Goal: Transaction & Acquisition: Book appointment/travel/reservation

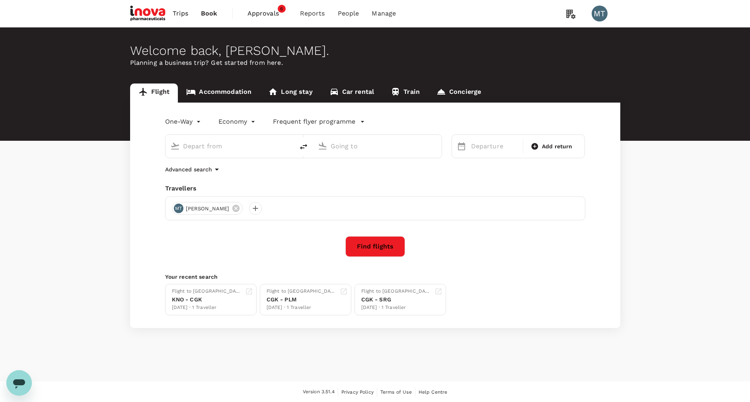
type input "Soekarno-Hatta Intl (CGK)"
type input "Kuala Namu Intl (KNO)"
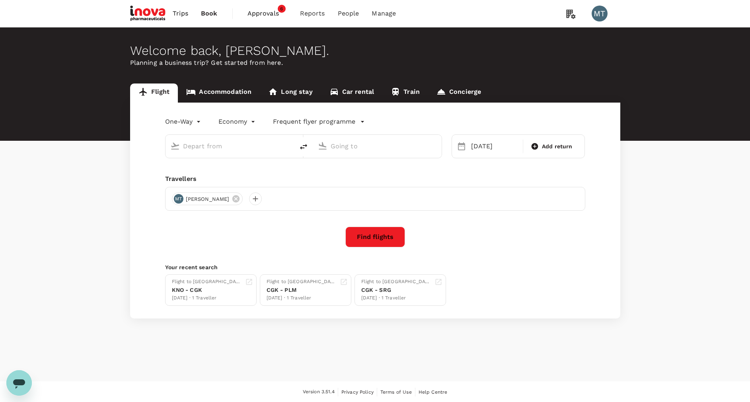
click at [214, 148] on input "text" at bounding box center [230, 146] width 94 height 12
type input "Soekarno-Hatta Intl (CGK)"
type input "Kuala Namu Intl (KNO)"
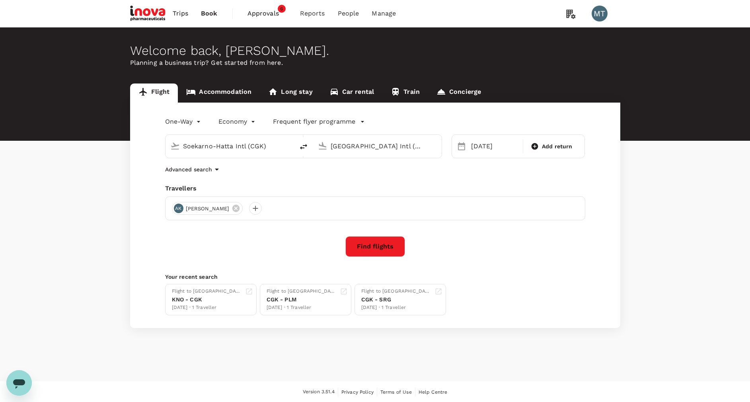
click at [302, 146] on icon "delete" at bounding box center [304, 147] width 10 height 10
type input "Kuala Namu Intl (KNO)"
click at [466, 148] on div "04 Oct Add return" at bounding box center [519, 146] width 134 height 24
click at [476, 148] on div "04 Oct" at bounding box center [494, 146] width 53 height 16
click at [466, 175] on button "Previous Month" at bounding box center [466, 172] width 13 height 13
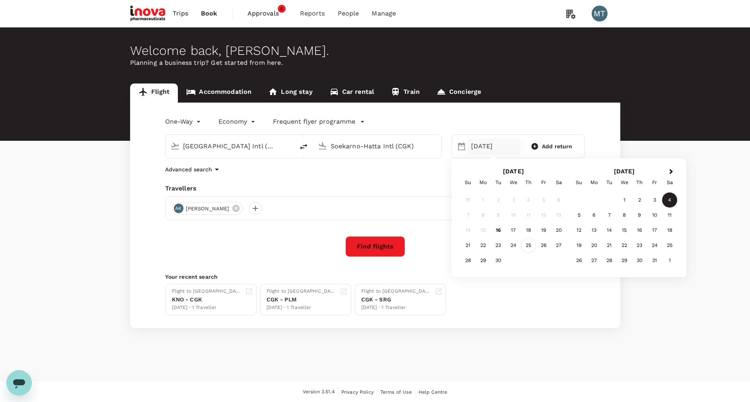
click at [532, 245] on div "25" at bounding box center [528, 245] width 15 height 15
click at [370, 251] on button "Find flights" at bounding box center [375, 246] width 60 height 21
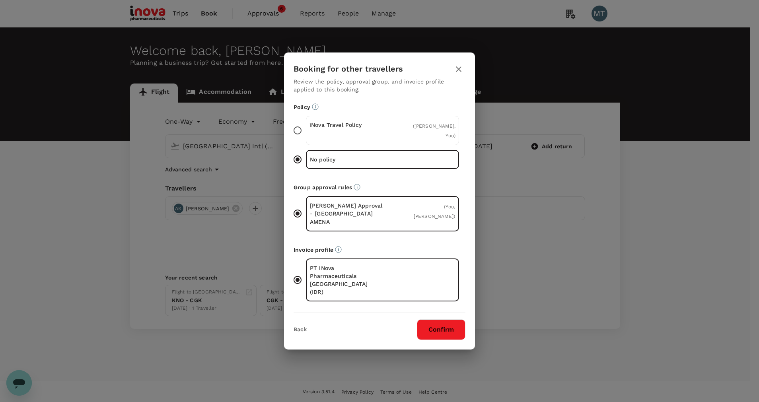
click at [458, 72] on icon "button" at bounding box center [459, 69] width 6 height 6
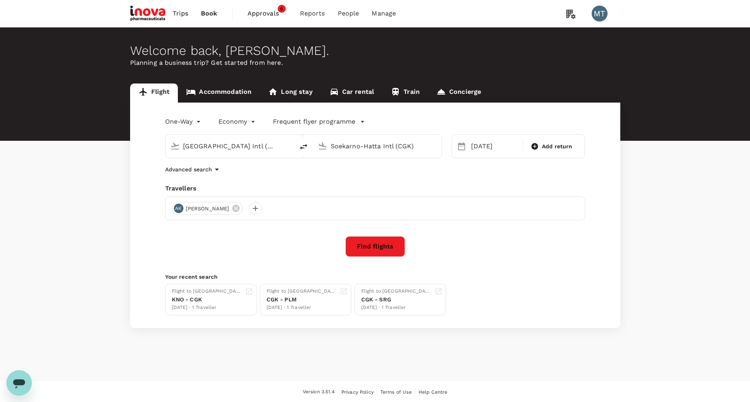
click at [368, 148] on input "Soekarno-Hatta Intl (CGK)" at bounding box center [378, 146] width 94 height 12
click at [369, 176] on p "Sultan Syarif Kasim II Intl" at bounding box center [389, 177] width 140 height 8
type input "Sultan Syarif Kasim II Intl (PKU)"
click at [526, 246] on div "25" at bounding box center [528, 245] width 15 height 15
click at [389, 240] on button "Find flights" at bounding box center [375, 246] width 60 height 21
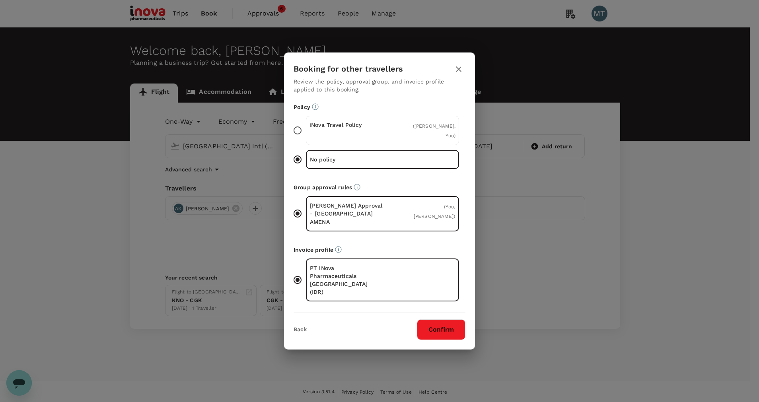
click at [367, 140] on div "iNova Travel Policy" at bounding box center [346, 130] width 73 height 19
click at [306, 139] on input "iNova Travel Policy ( Ardy Priam Kusuma, You )" at bounding box center [297, 130] width 17 height 17
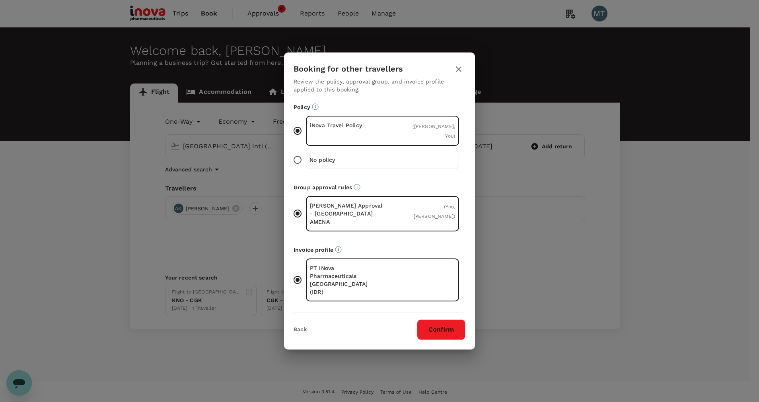
click at [430, 320] on button "Confirm" at bounding box center [441, 329] width 49 height 21
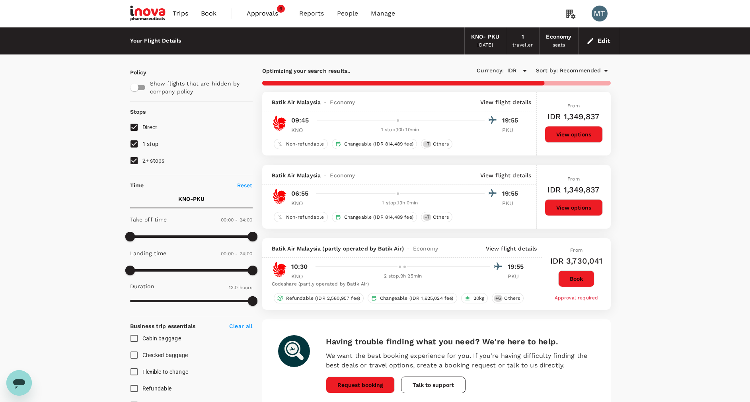
checkbox input "false"
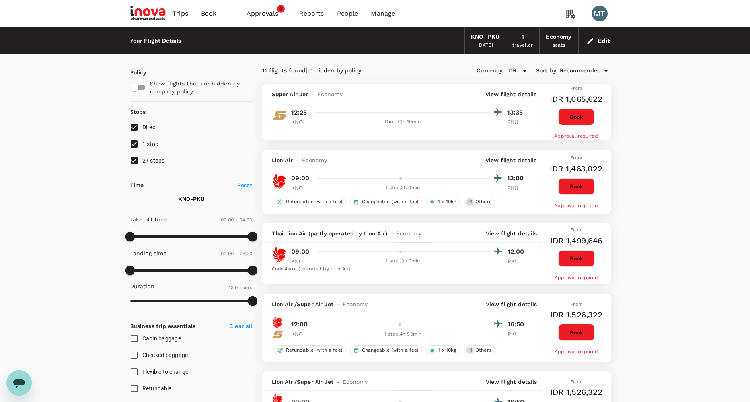
click at [569, 188] on button "Book" at bounding box center [576, 186] width 36 height 17
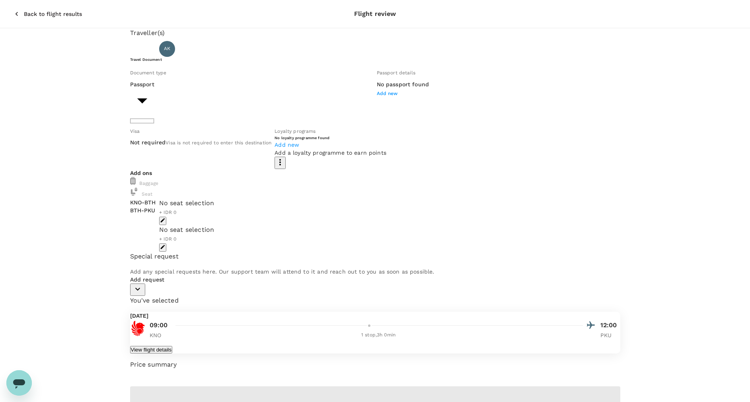
click at [255, 113] on body "Back to flight results Flight review Traveller(s) Traveller 1 : AK Ardy Priam K…" at bounding box center [375, 248] width 750 height 496
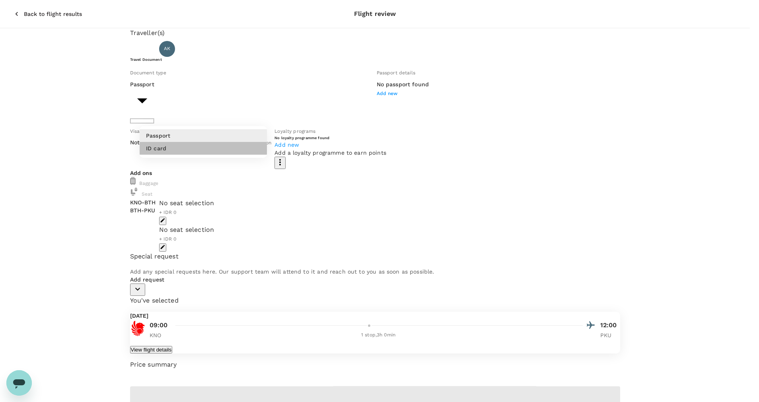
click at [249, 146] on li "ID card" at bounding box center [203, 148] width 127 height 13
type input "Id card"
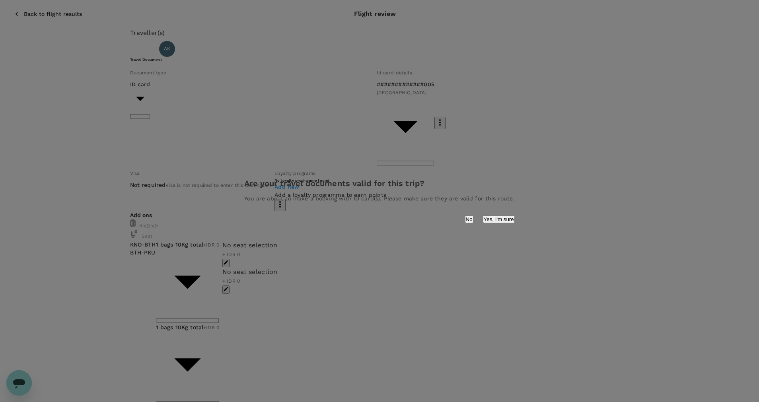
click at [475, 227] on div "Are your travel documents valid for this trip? You are about to make a booking …" at bounding box center [379, 200] width 289 height 63
click at [483, 222] on button "Yes, I'm sure" at bounding box center [499, 220] width 32 height 8
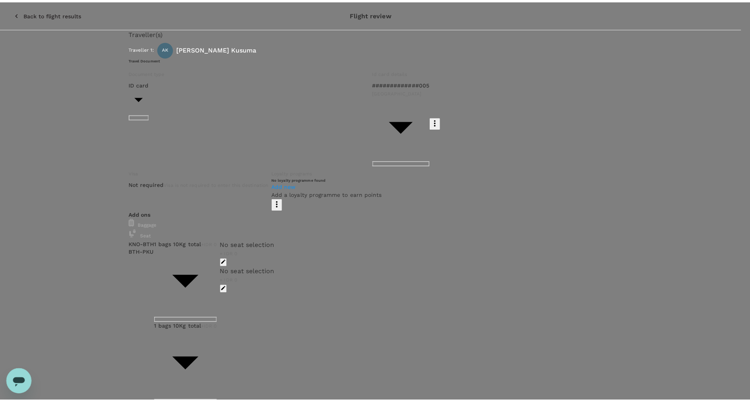
scroll to position [42, 0]
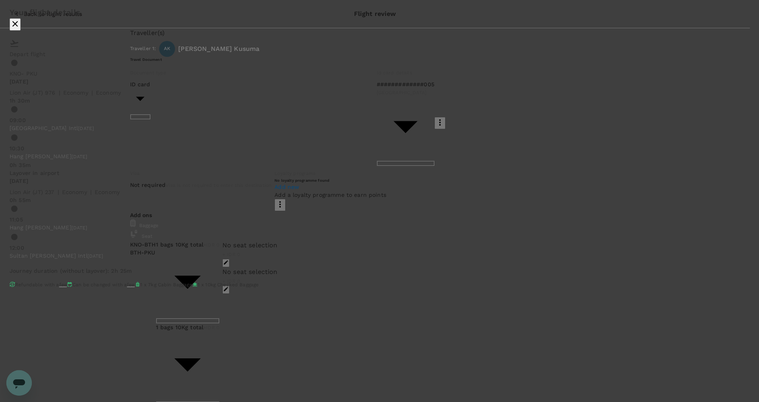
click at [142, 226] on div "Your flight details Depart flight KNO - PKU Thu, 25 Sep Lion Air (JT) 976 | eco…" at bounding box center [379, 148] width 759 height 297
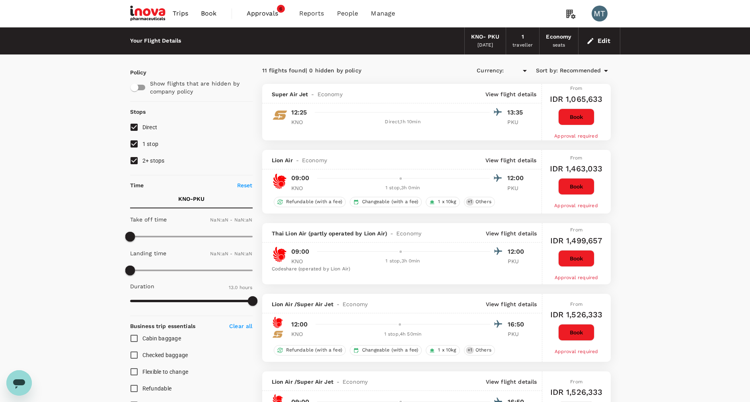
type input "IDR"
type input "1440"
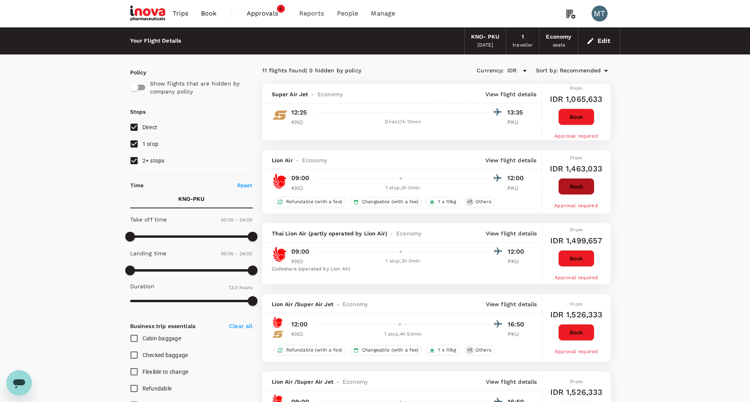
click at [568, 192] on button "Book" at bounding box center [576, 186] width 36 height 17
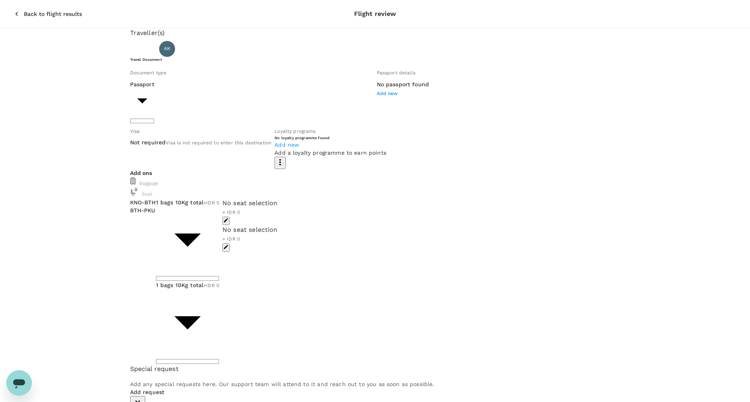
click at [163, 116] on body "Back to flight results Flight review Traveller(s) Traveller 1 : AK Ardy Priam K…" at bounding box center [375, 326] width 750 height 653
click at [164, 150] on p "ID card" at bounding box center [156, 148] width 20 height 8
type input "Id card"
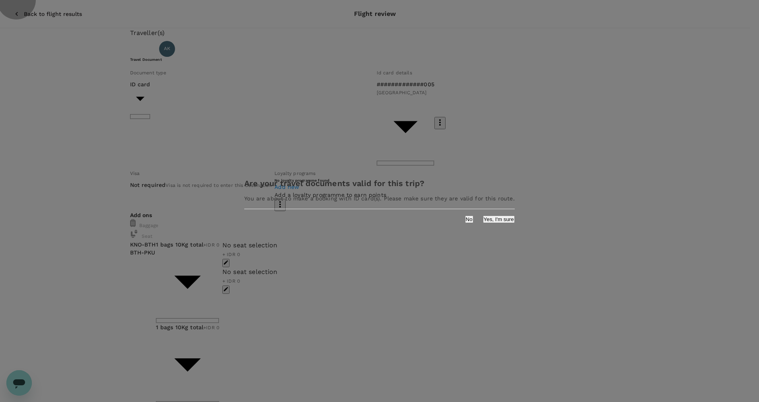
click at [483, 220] on button "Yes, I'm sure" at bounding box center [499, 220] width 32 height 8
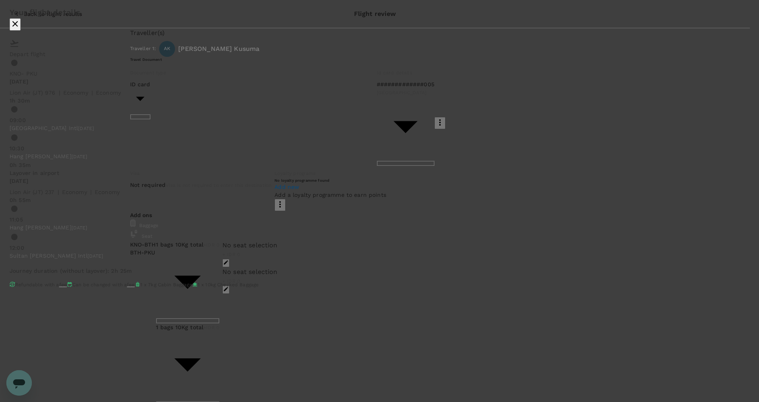
click at [567, 55] on div "Your flight details Depart flight KNO - PKU Thu, 25 Sep Lion Air (JT) 976 | eco…" at bounding box center [379, 148] width 759 height 297
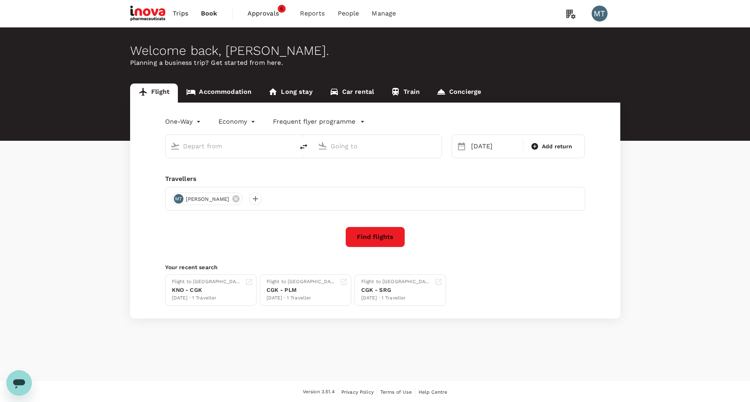
type input "Kuala Namu Intl (KNO)"
type input "Sultan Syarif Kasim II Intl (PKU)"
type input "Kuala Namu Intl (KNO)"
type input "Sultan Syarif Kasim II Intl (PKU)"
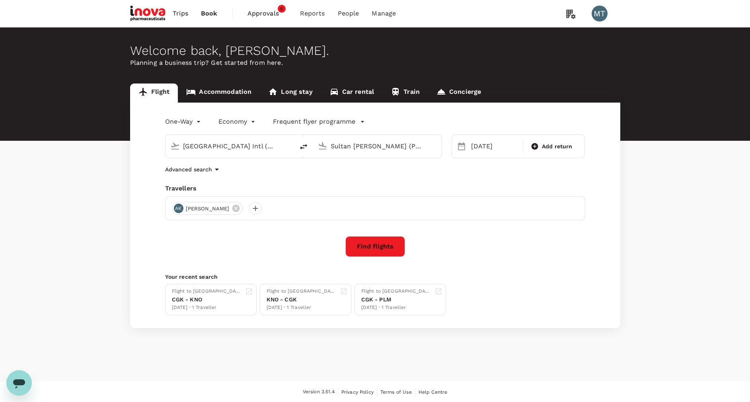
click at [302, 144] on icon "delete" at bounding box center [304, 147] width 10 height 10
type input "Sultan Syarif Kasim II Intl (PKU)"
type input "Kuala Namu Intl (KNO)"
click at [491, 145] on div "25 Sep" at bounding box center [494, 146] width 53 height 16
click at [547, 243] on div "26" at bounding box center [543, 245] width 15 height 15
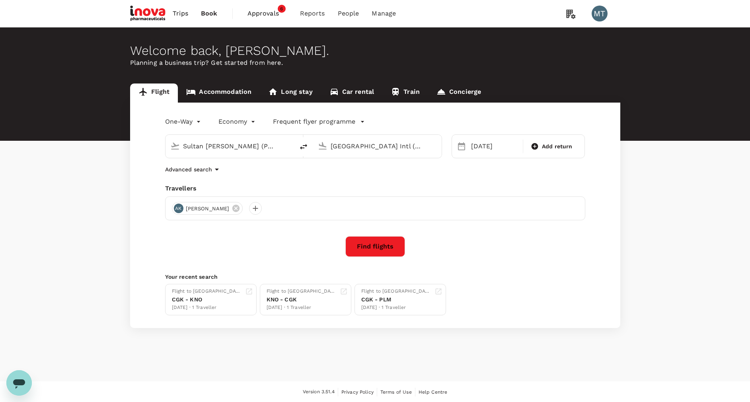
click at [368, 247] on button "Find flights" at bounding box center [375, 246] width 60 height 21
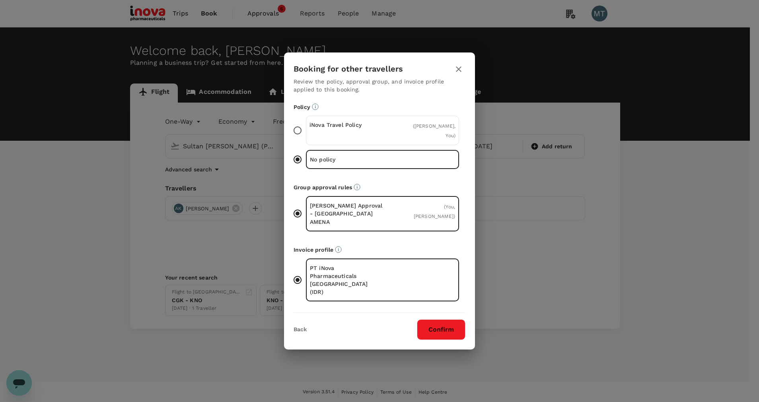
click at [436, 138] on span "( Ardy Priam Kusuma, You )" at bounding box center [434, 130] width 43 height 15
click at [306, 138] on input "iNova Travel Policy ( Ardy Priam Kusuma, You )" at bounding box center [297, 130] width 17 height 17
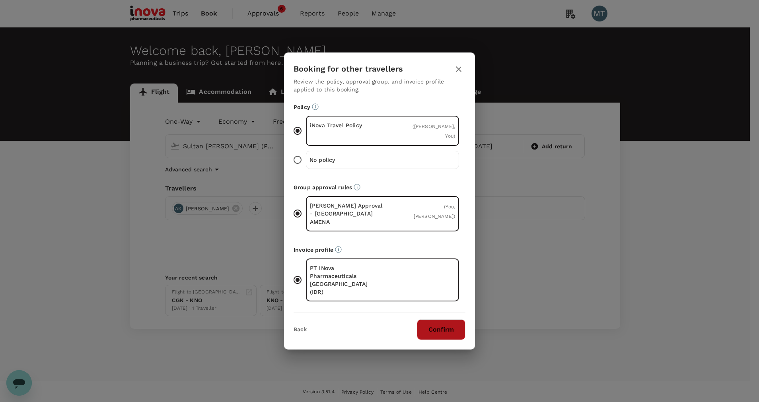
click at [431, 319] on button "Confirm" at bounding box center [441, 329] width 49 height 21
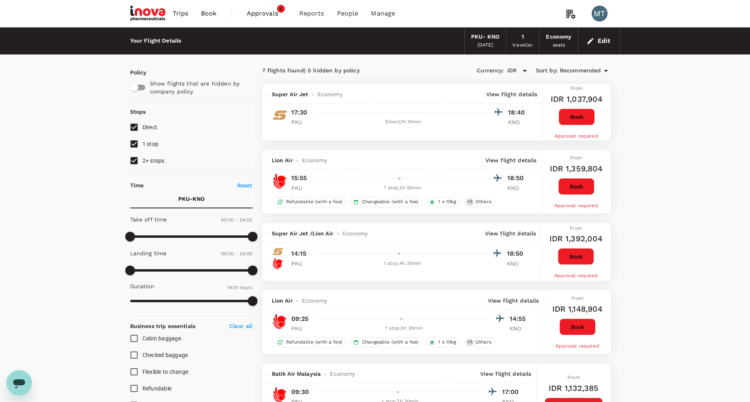
click at [206, 17] on span "Book" at bounding box center [209, 14] width 16 height 10
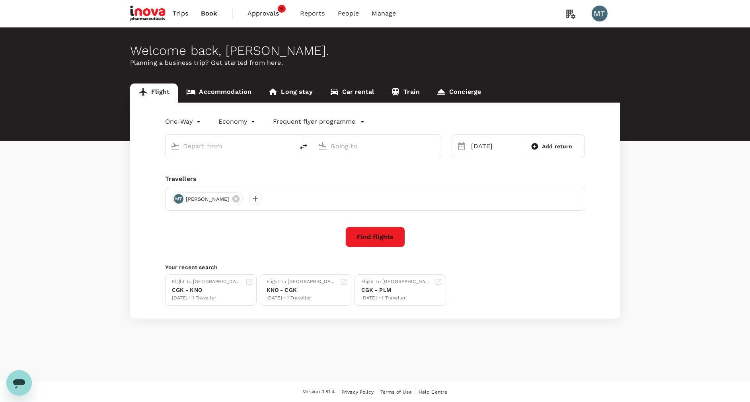
type input "Sultan Syarif Kasim II Intl (PKU)"
type input "Kuala Namu Intl (KNO)"
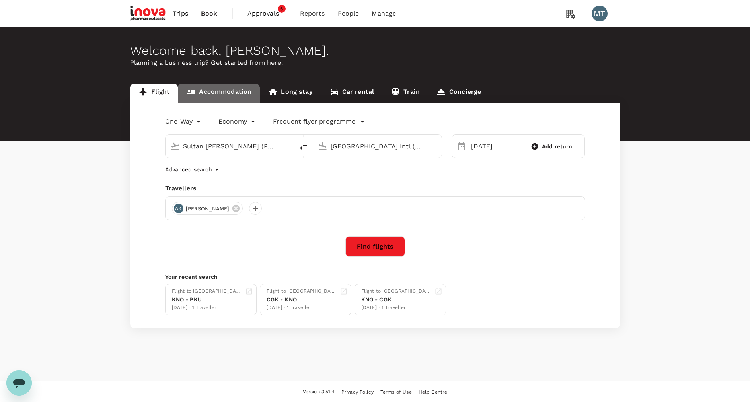
click at [219, 86] on link "Accommodation" at bounding box center [219, 93] width 82 height 19
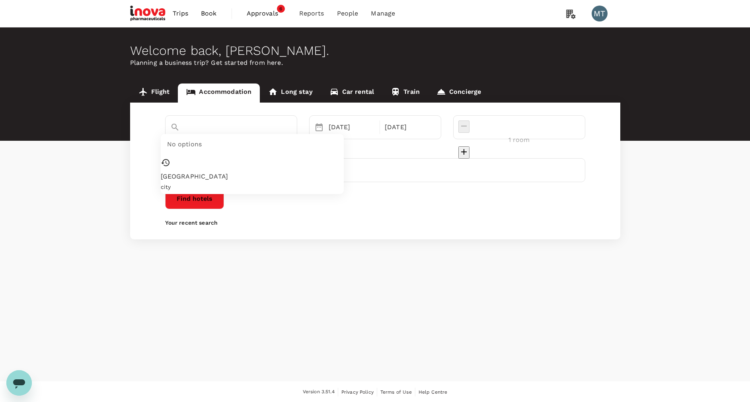
click at [264, 135] on input "Medan" at bounding box center [219, 141] width 99 height 12
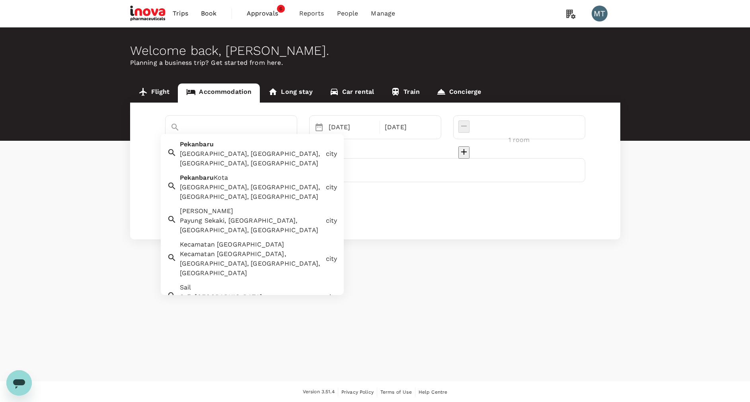
click at [263, 151] on div "Pekanbaru, Pekanbaru City, Riau, Indonesia" at bounding box center [251, 158] width 143 height 19
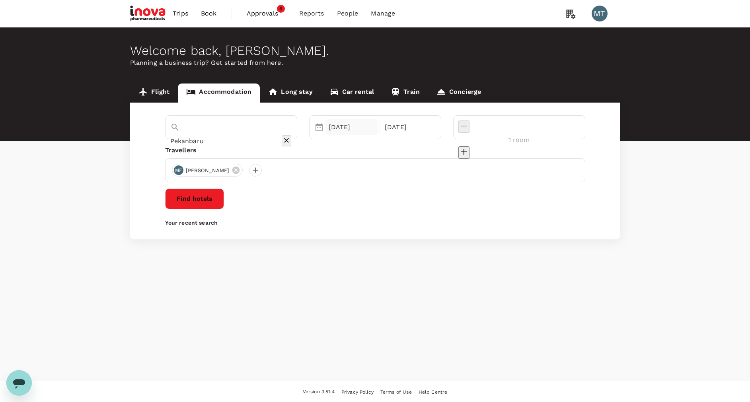
type input "Pekanbaru"
click at [371, 130] on div "17 Sep" at bounding box center [351, 127] width 53 height 16
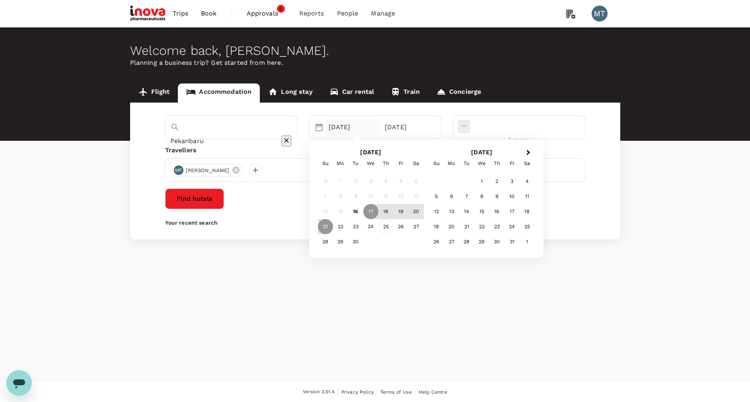
click at [393, 222] on div "25" at bounding box center [385, 226] width 15 height 15
click at [409, 228] on div "26" at bounding box center [400, 226] width 15 height 15
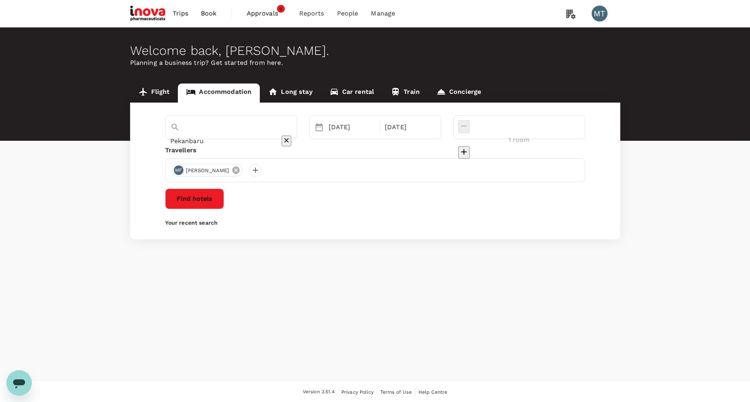
click at [232, 167] on icon at bounding box center [236, 170] width 9 height 9
click at [173, 171] on div at bounding box center [178, 170] width 13 height 13
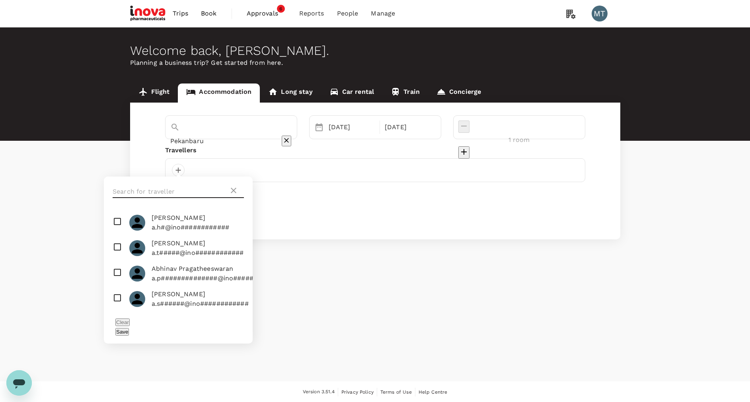
click at [173, 186] on input "text" at bounding box center [171, 191] width 116 height 13
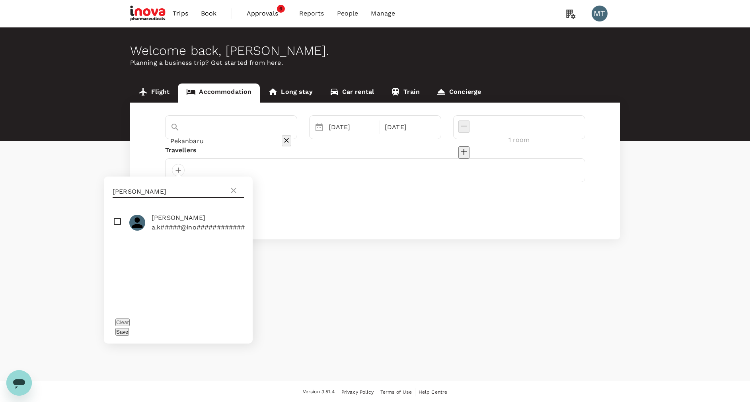
type input "ardy"
click at [113, 221] on input "checkbox" at bounding box center [178, 222] width 149 height 25
checkbox input "true"
click at [129, 328] on button "Save" at bounding box center [122, 332] width 14 height 8
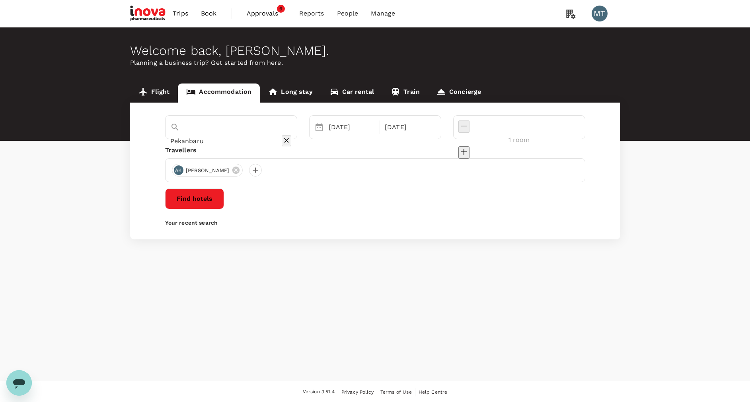
click at [224, 202] on button "Find hotels" at bounding box center [194, 199] width 59 height 21
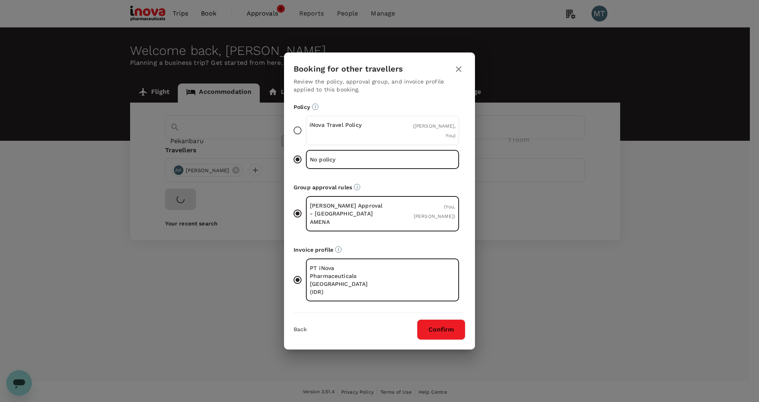
click at [335, 140] on div "iNova Travel Policy" at bounding box center [346, 130] width 73 height 19
click at [306, 139] on input "iNova Travel Policy ( Ardy Priam Kusuma, You )" at bounding box center [297, 130] width 17 height 17
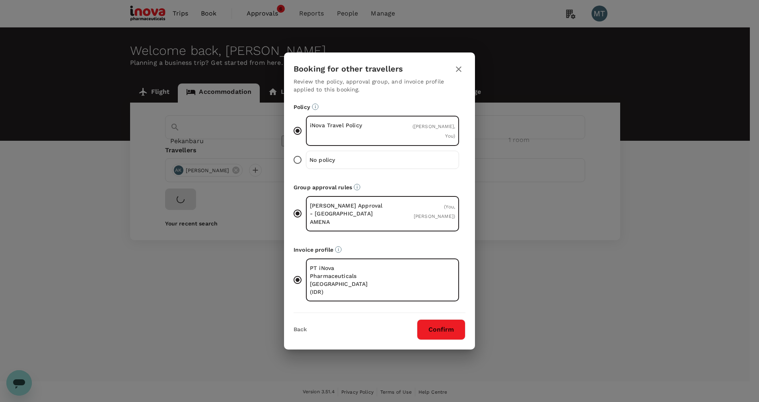
click at [428, 319] on button "Confirm" at bounding box center [441, 329] width 49 height 21
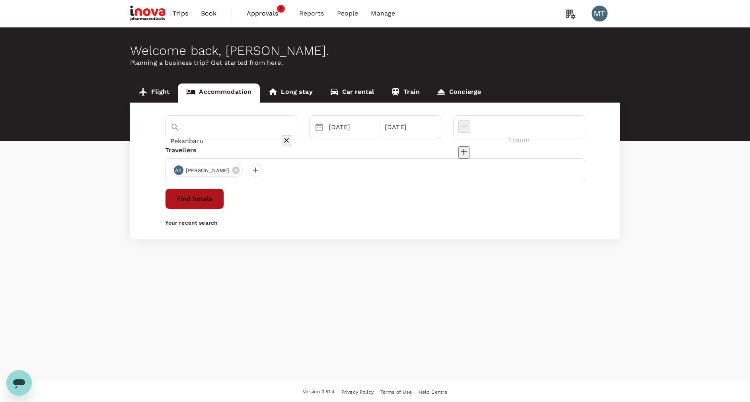
click at [224, 202] on button "Find hotels" at bounding box center [194, 199] width 59 height 21
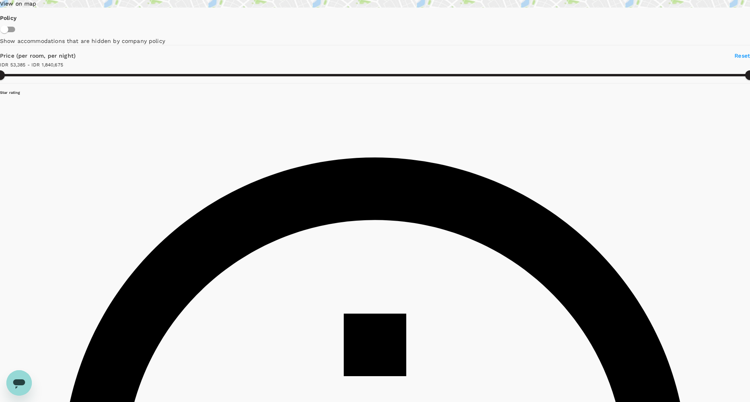
scroll to position [179, 0]
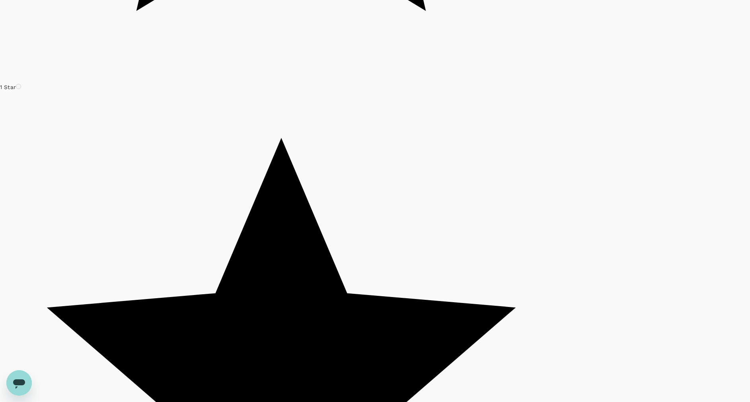
scroll to position [2148, 0]
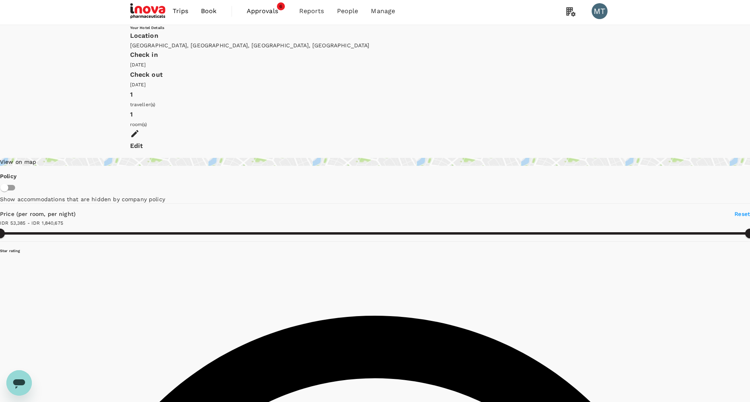
scroll to position [0, 0]
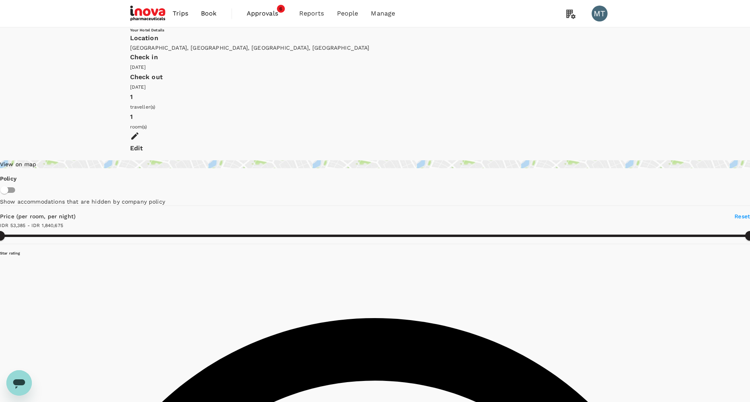
type input "1840675"
type input "IDR"
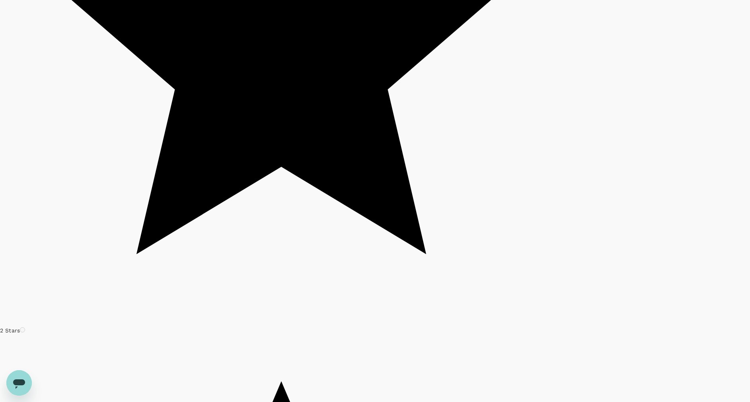
scroll to position [2389, 0]
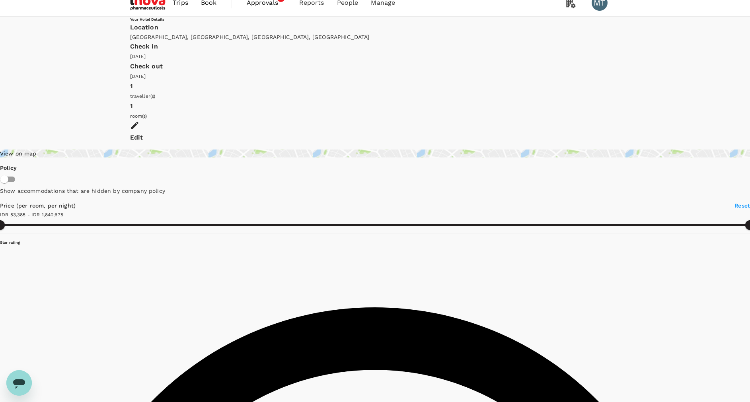
scroll to position [0, 0]
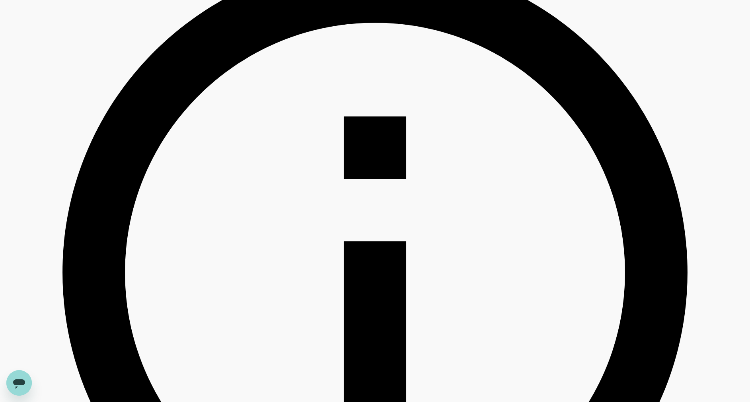
scroll to position [537, 0]
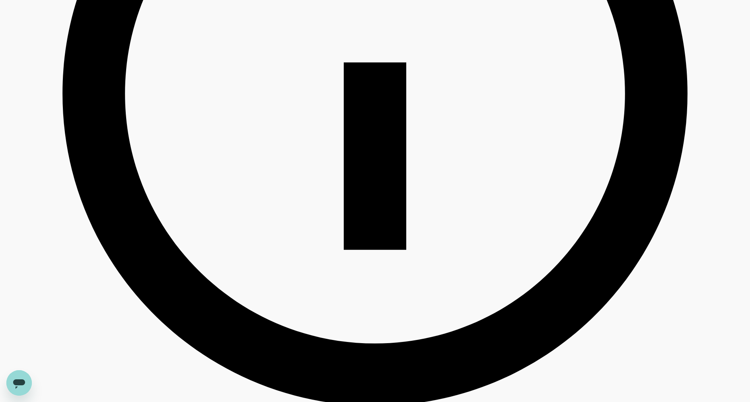
type input "1840675"
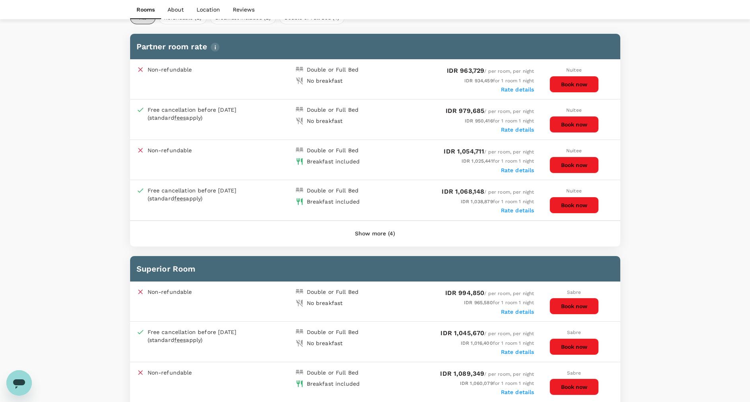
scroll to position [119, 0]
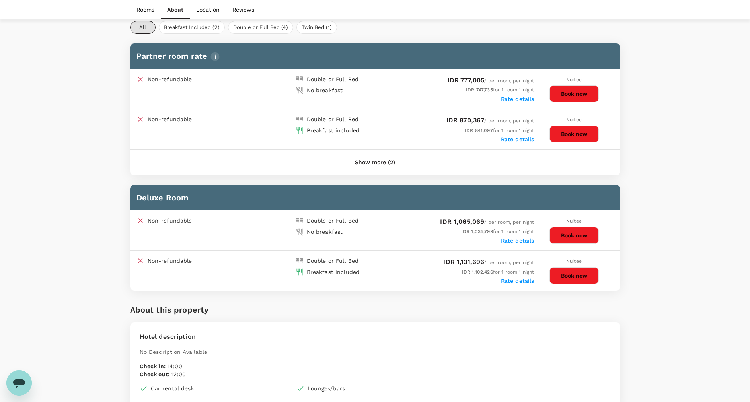
scroll to position [358, 0]
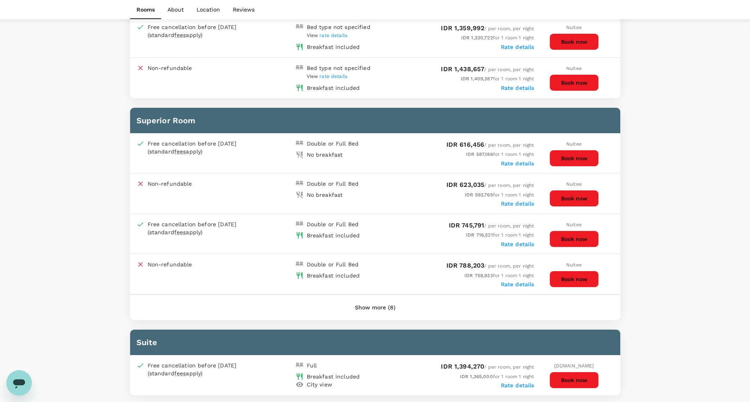
scroll to position [597, 0]
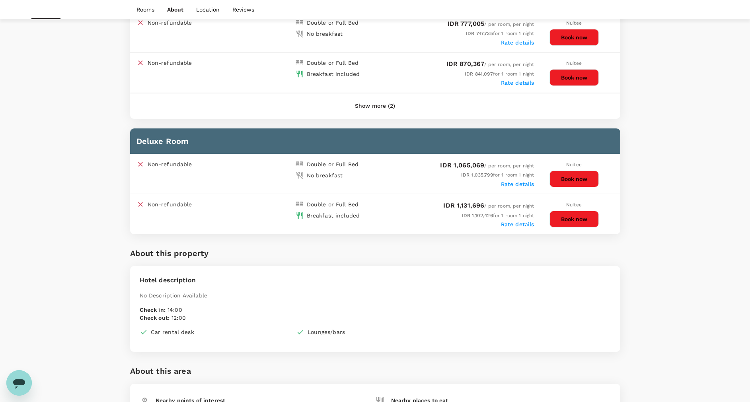
scroll to position [418, 0]
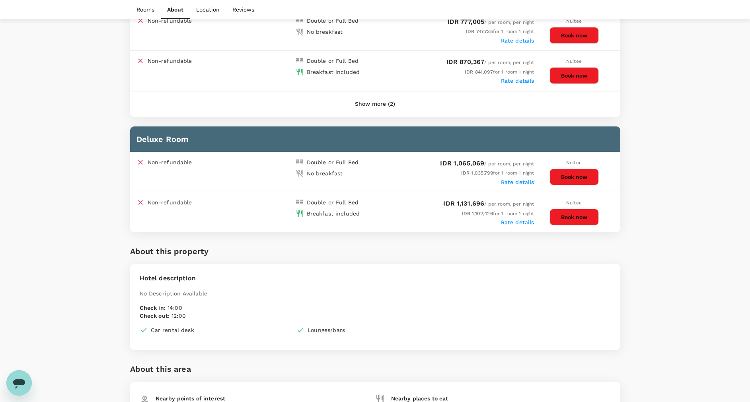
click at [369, 104] on button "Show more (2)" at bounding box center [375, 104] width 62 height 19
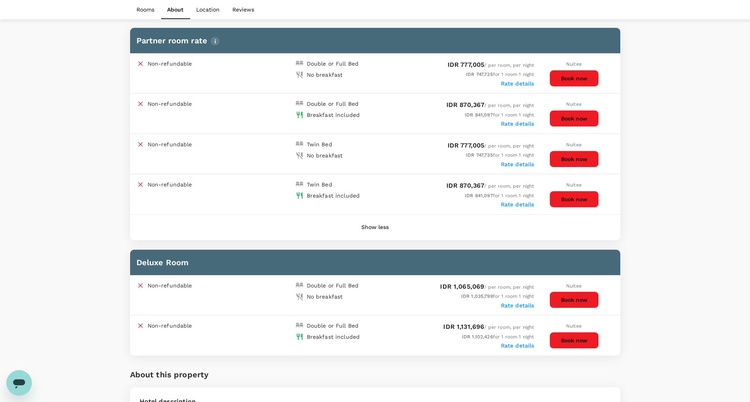
scroll to position [358, 0]
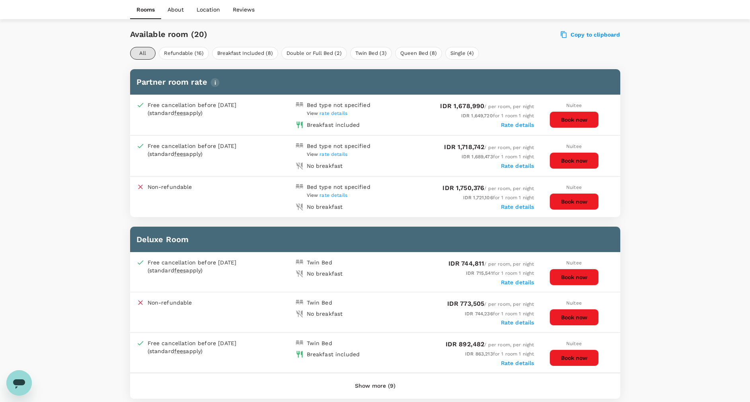
scroll to position [358, 0]
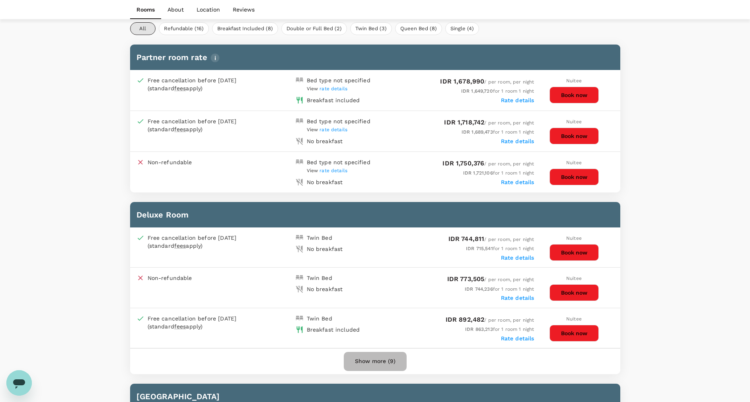
click at [374, 362] on button "Show more (9)" at bounding box center [375, 361] width 63 height 19
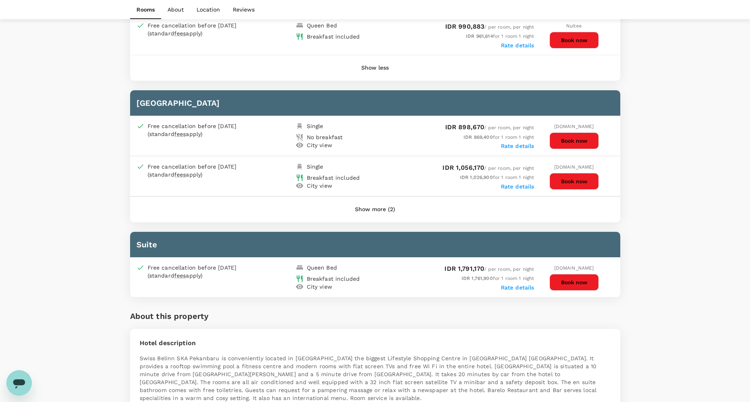
scroll to position [836, 0]
